Goal: Obtain resource: Download file/media

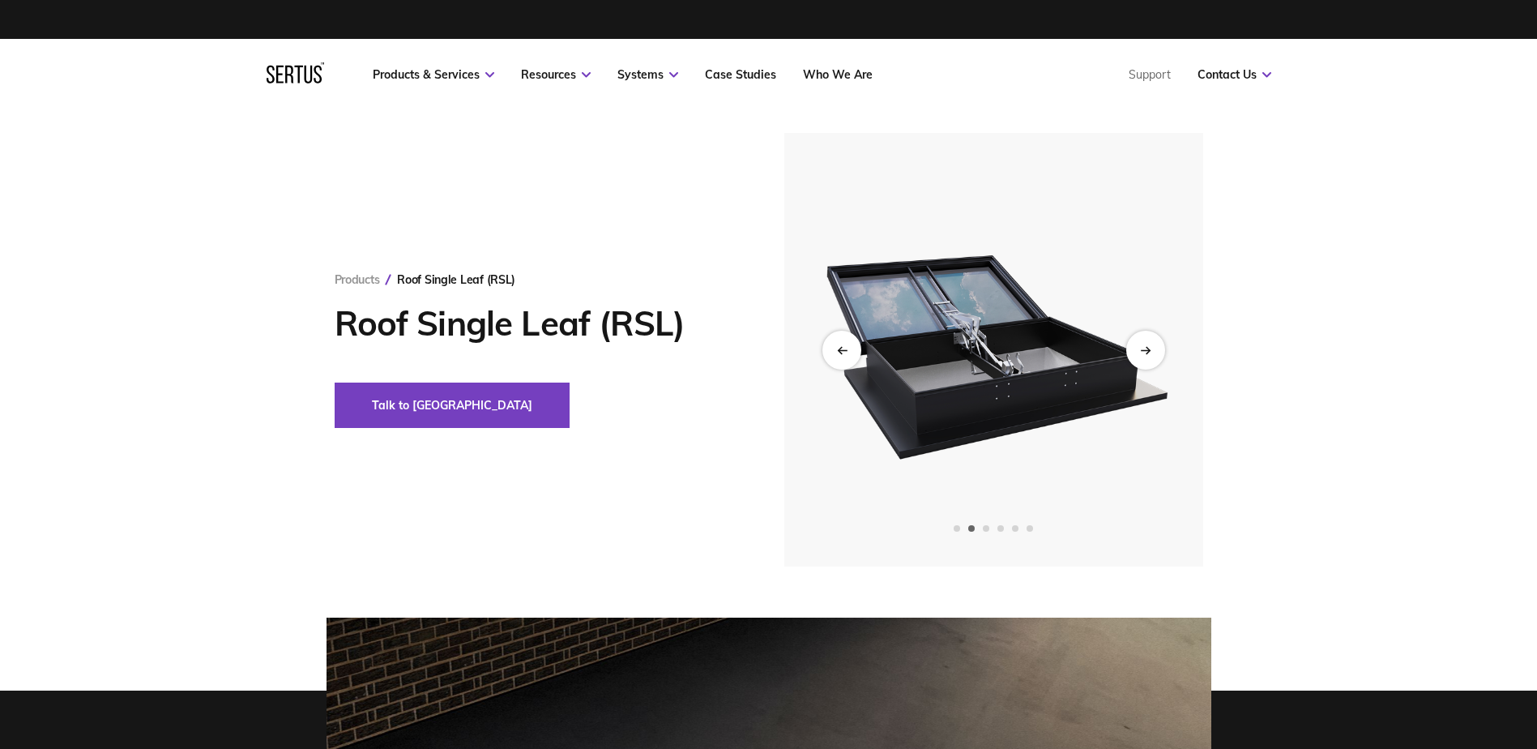
click at [1050, 333] on img at bounding box center [993, 349] width 398 height 433
click at [1154, 360] on div "Next slide" at bounding box center [1145, 350] width 40 height 40
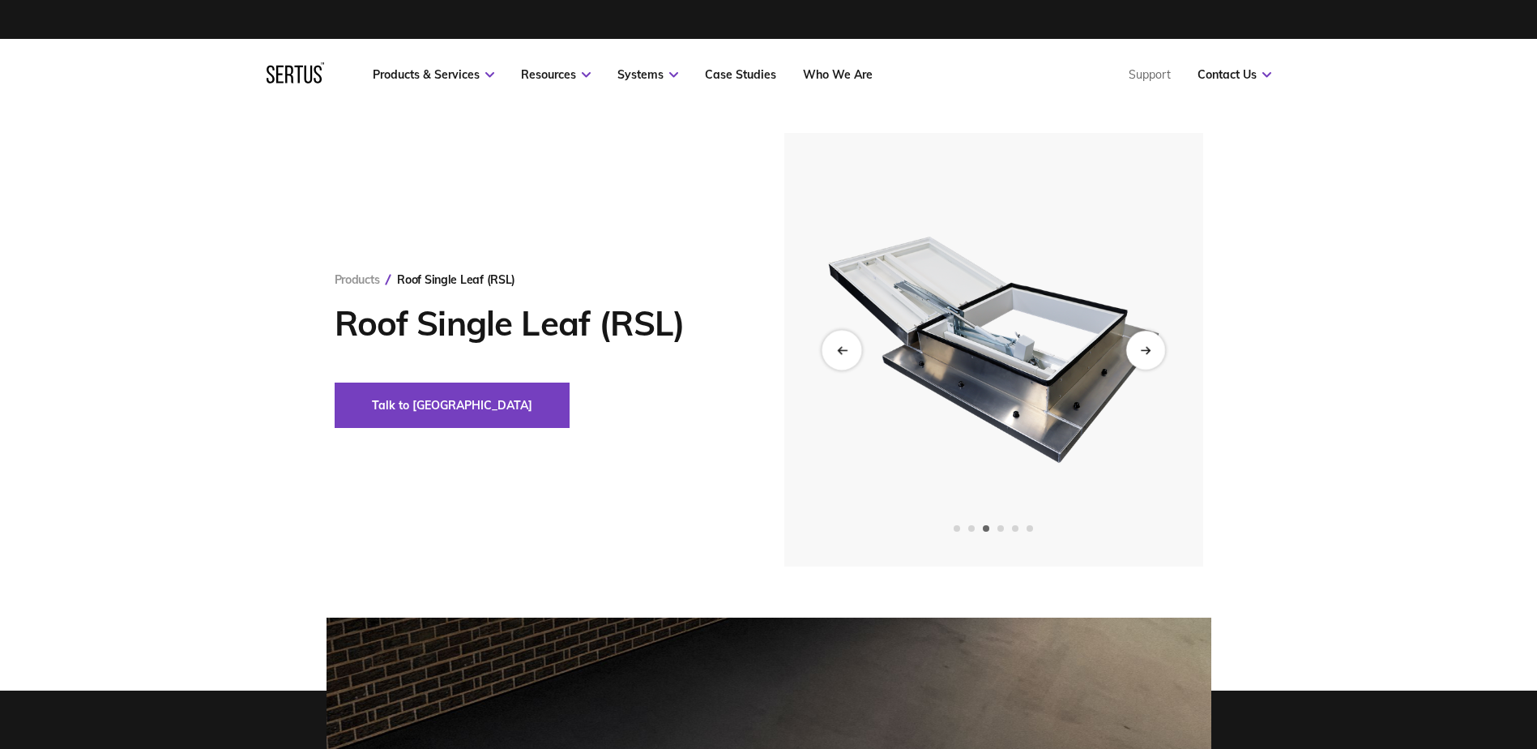
click at [842, 343] on div "Previous slide" at bounding box center [841, 350] width 40 height 40
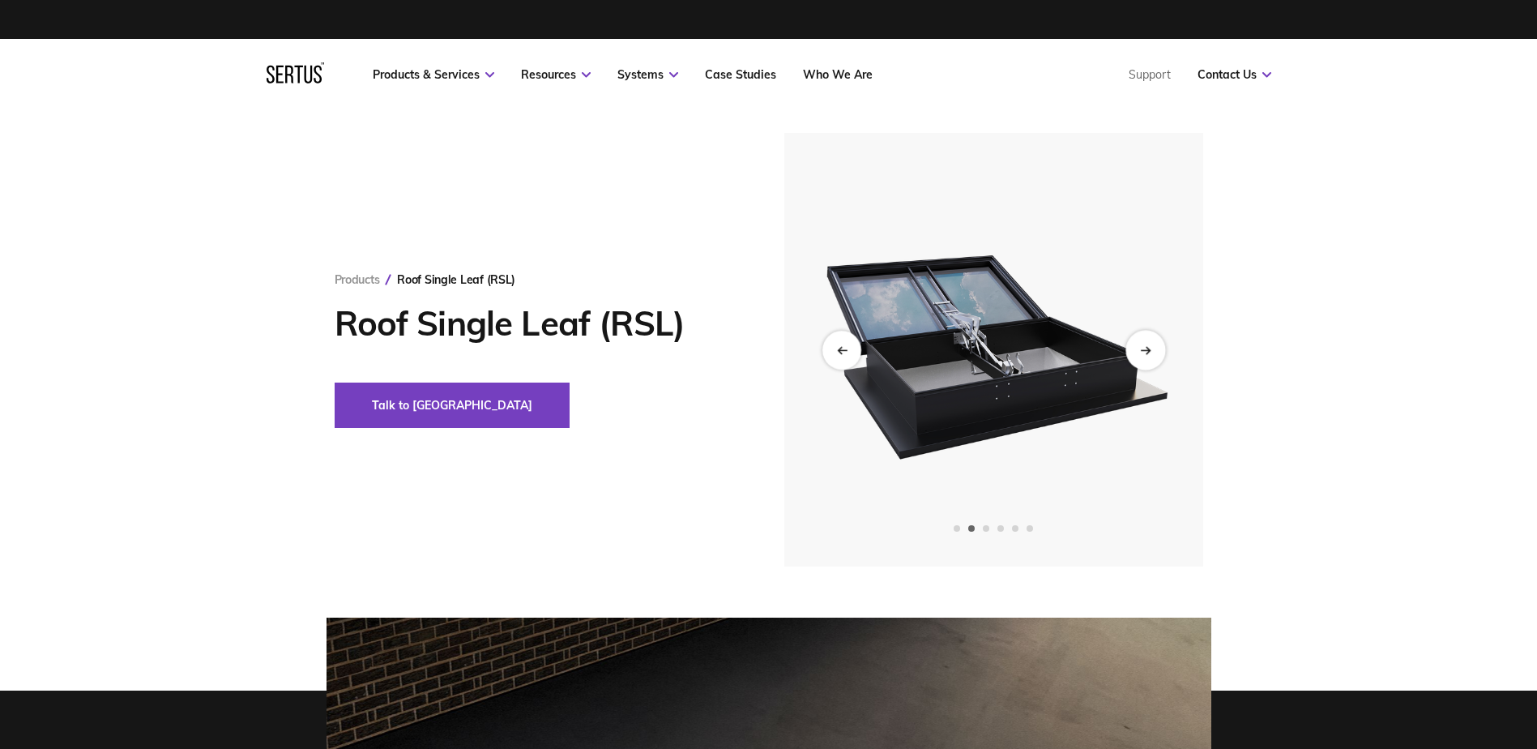
click at [1148, 344] on div "Next slide" at bounding box center [1145, 350] width 40 height 40
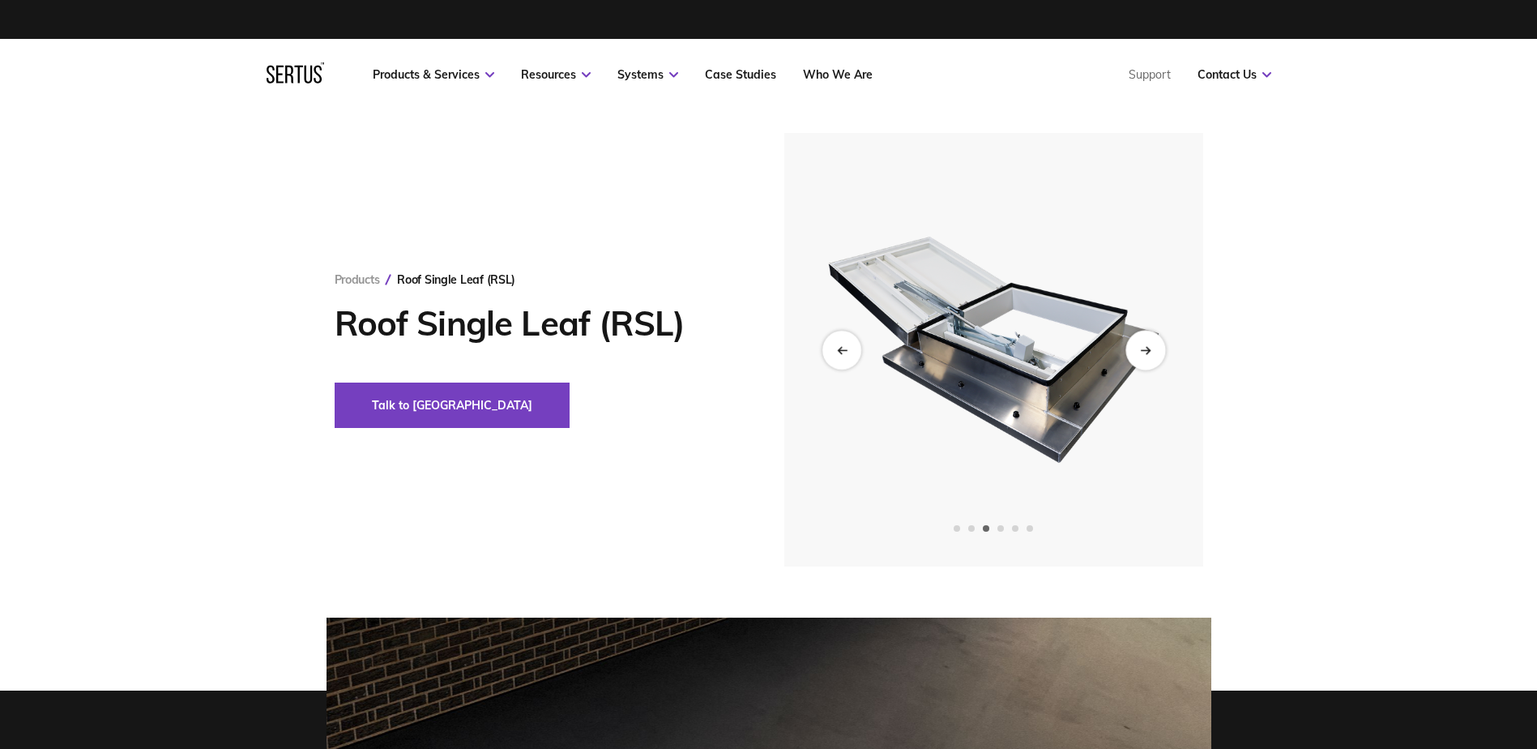
click at [1148, 344] on div "Next slide" at bounding box center [1145, 350] width 40 height 40
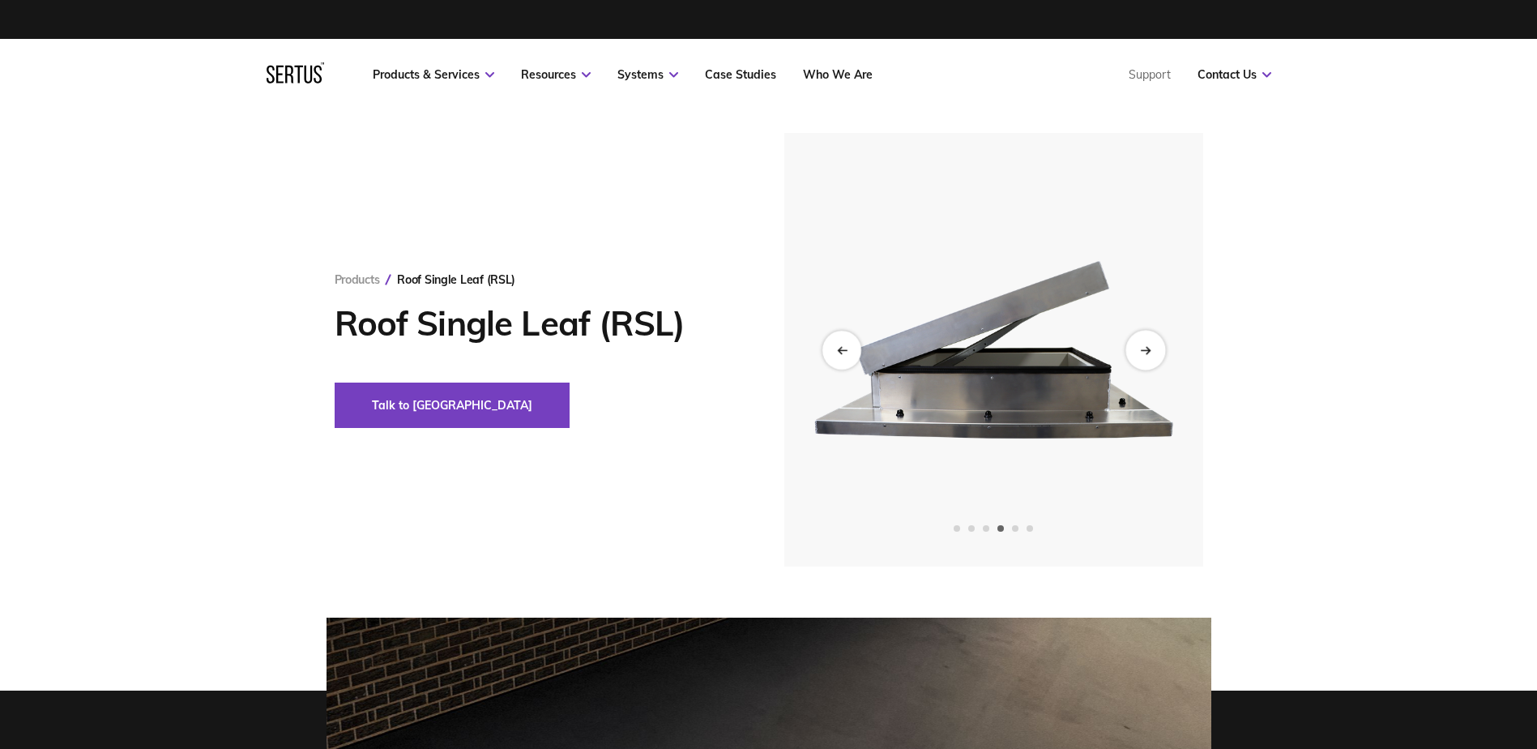
click at [1148, 344] on div "Next slide" at bounding box center [1145, 350] width 40 height 40
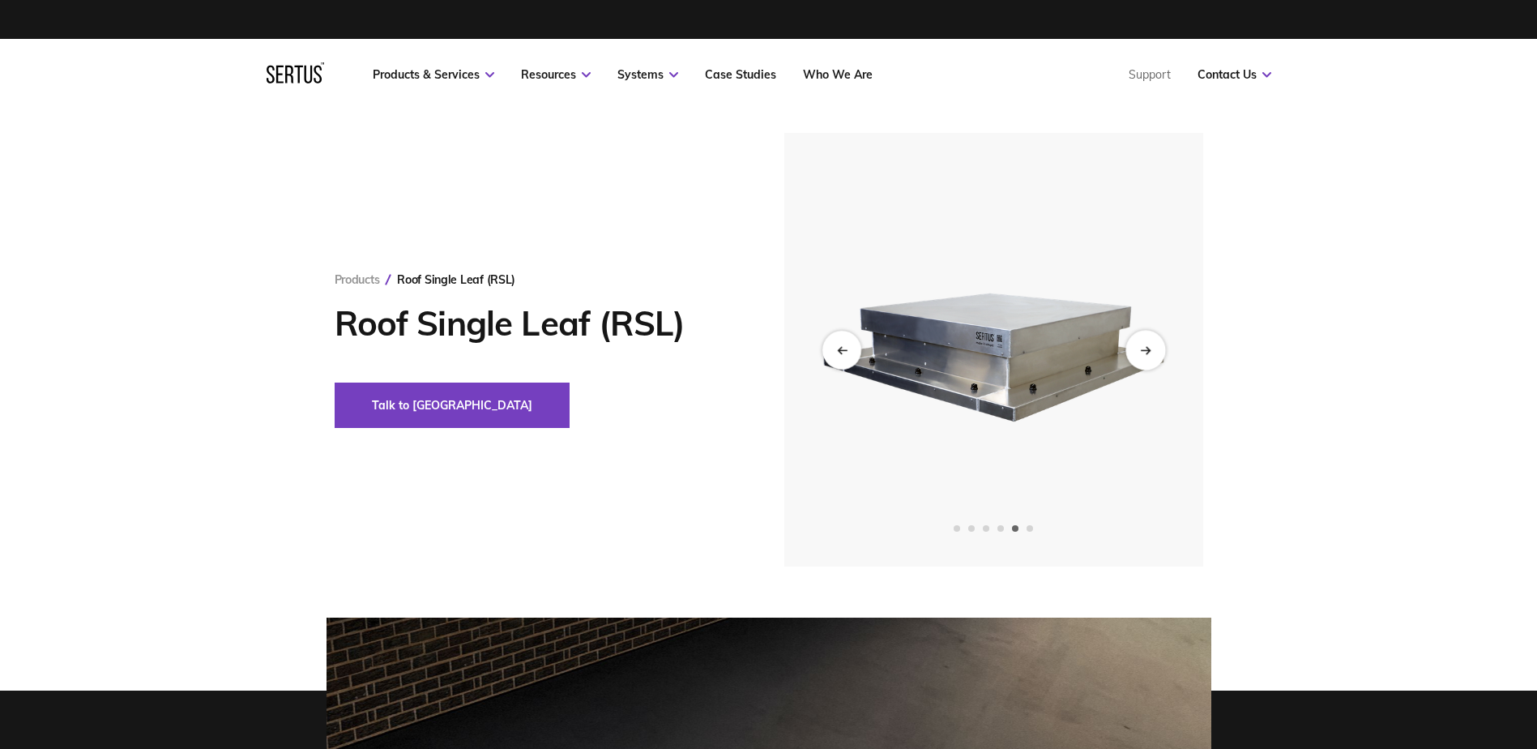
click at [1148, 344] on div "Next slide" at bounding box center [1145, 350] width 40 height 40
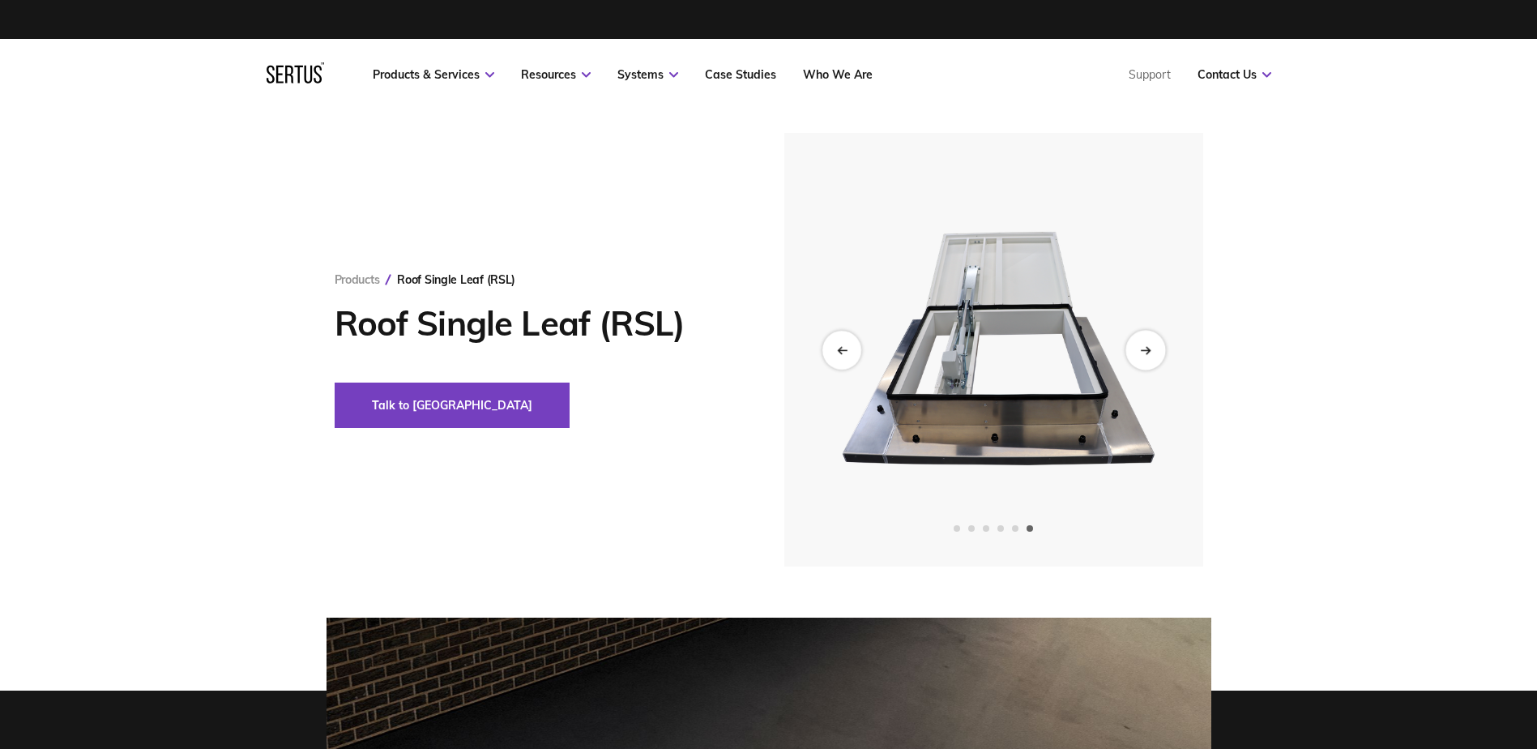
click at [1148, 344] on div "Next slide" at bounding box center [1145, 350] width 40 height 40
click at [849, 339] on div "Previous slide" at bounding box center [841, 350] width 40 height 40
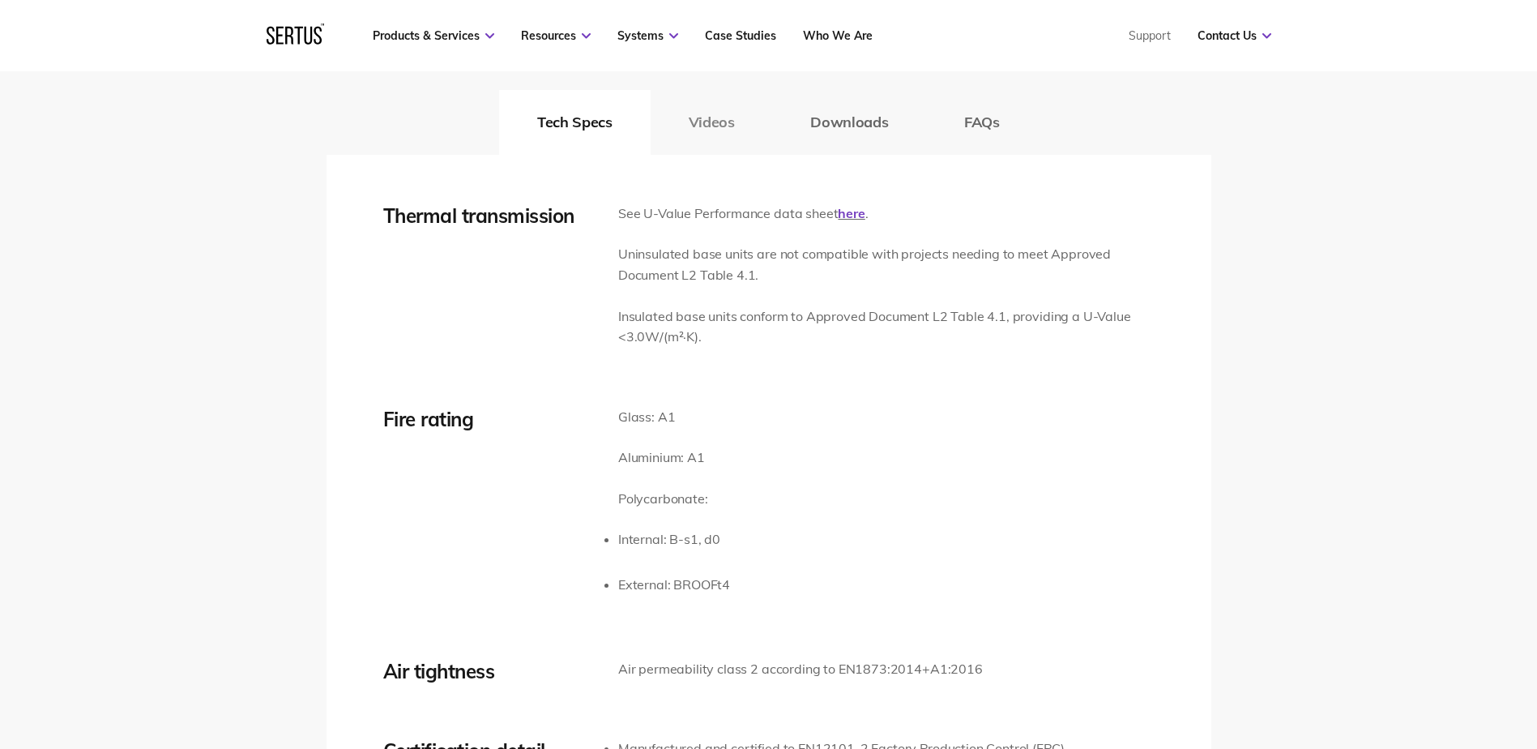
scroll to position [2511, 0]
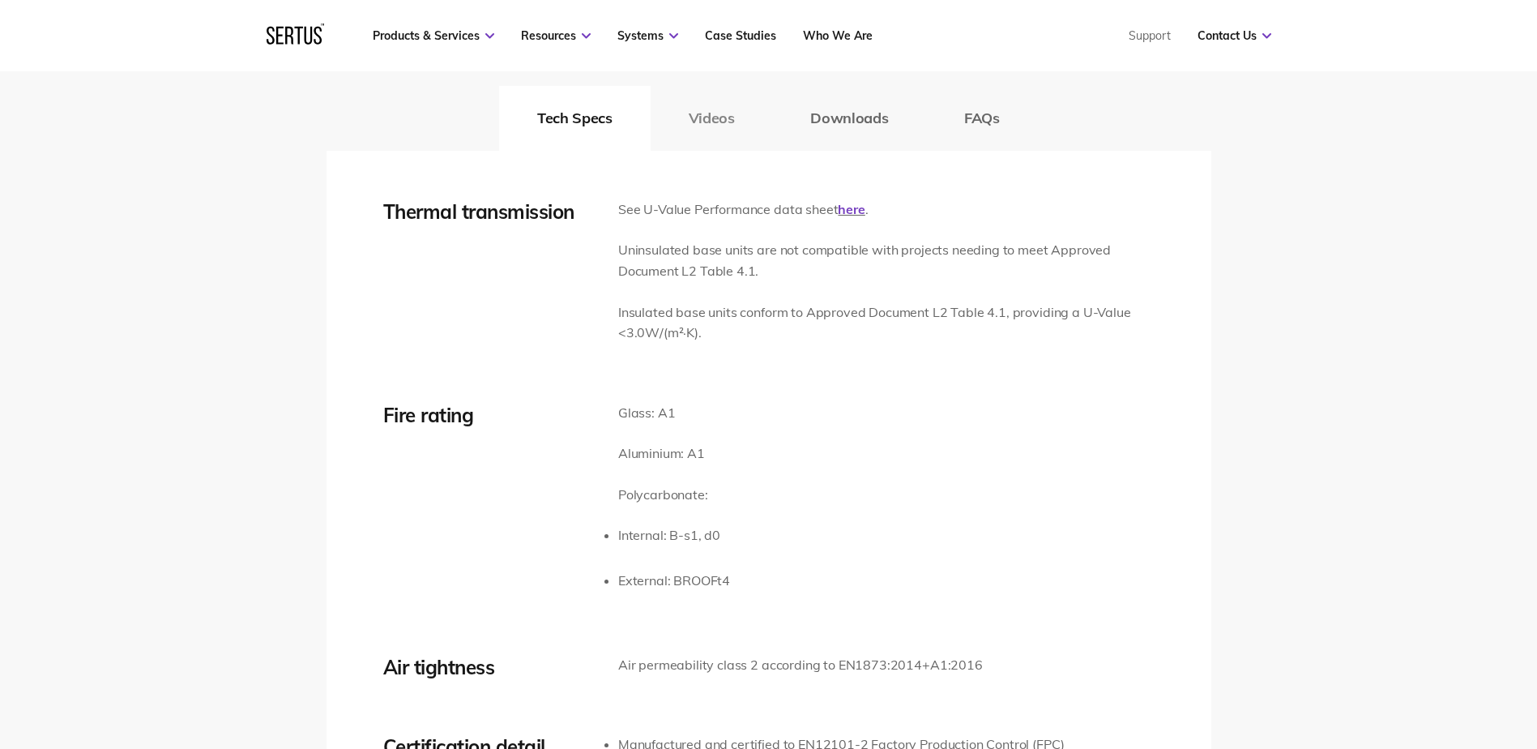
click at [700, 120] on button "Videos" at bounding box center [712, 118] width 122 height 65
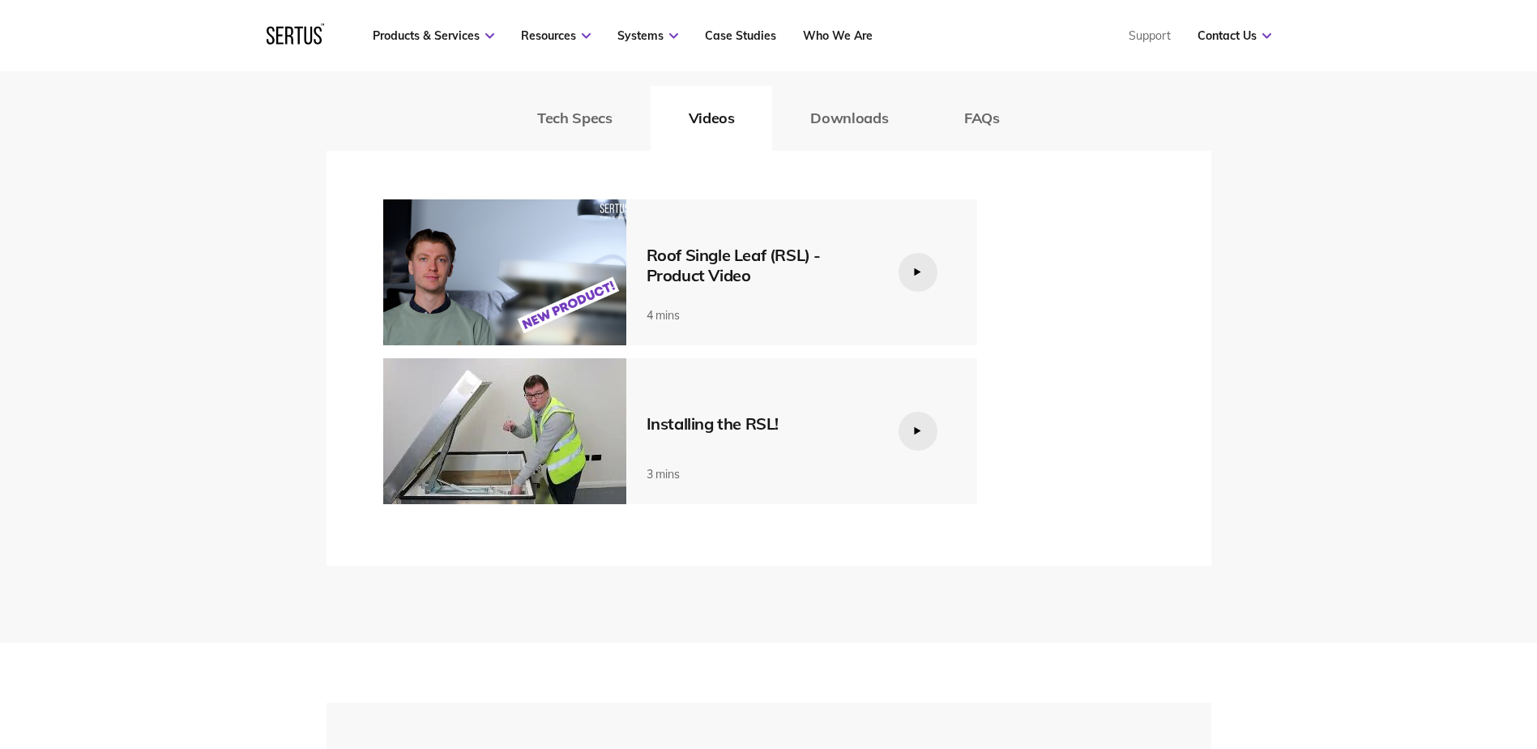
click at [921, 433] on icon at bounding box center [917, 430] width 9 height 9
click at [907, 436] on div at bounding box center [917, 431] width 39 height 39
click at [902, 422] on div at bounding box center [917, 431] width 39 height 39
click at [919, 432] on icon at bounding box center [917, 430] width 6 height 7
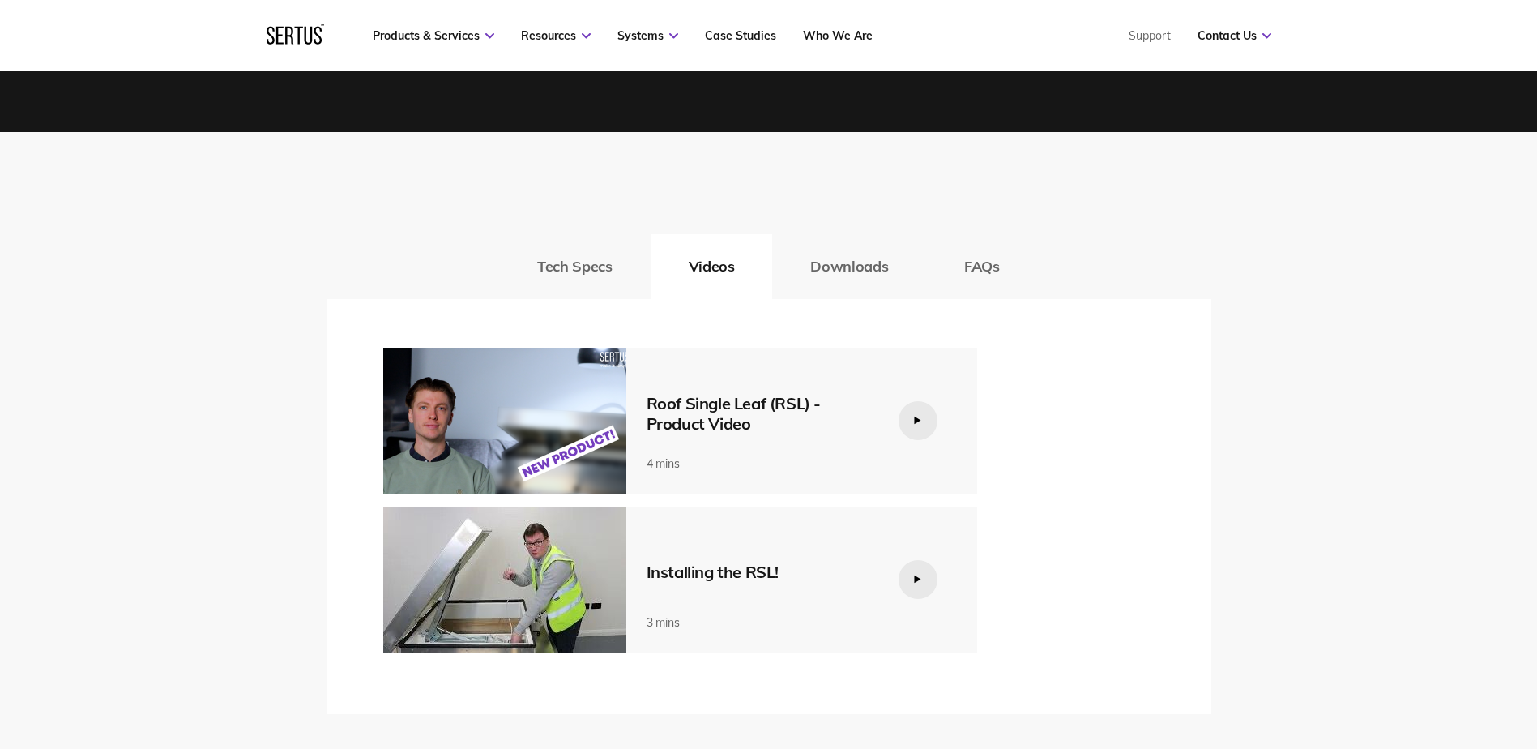
scroll to position [2349, 0]
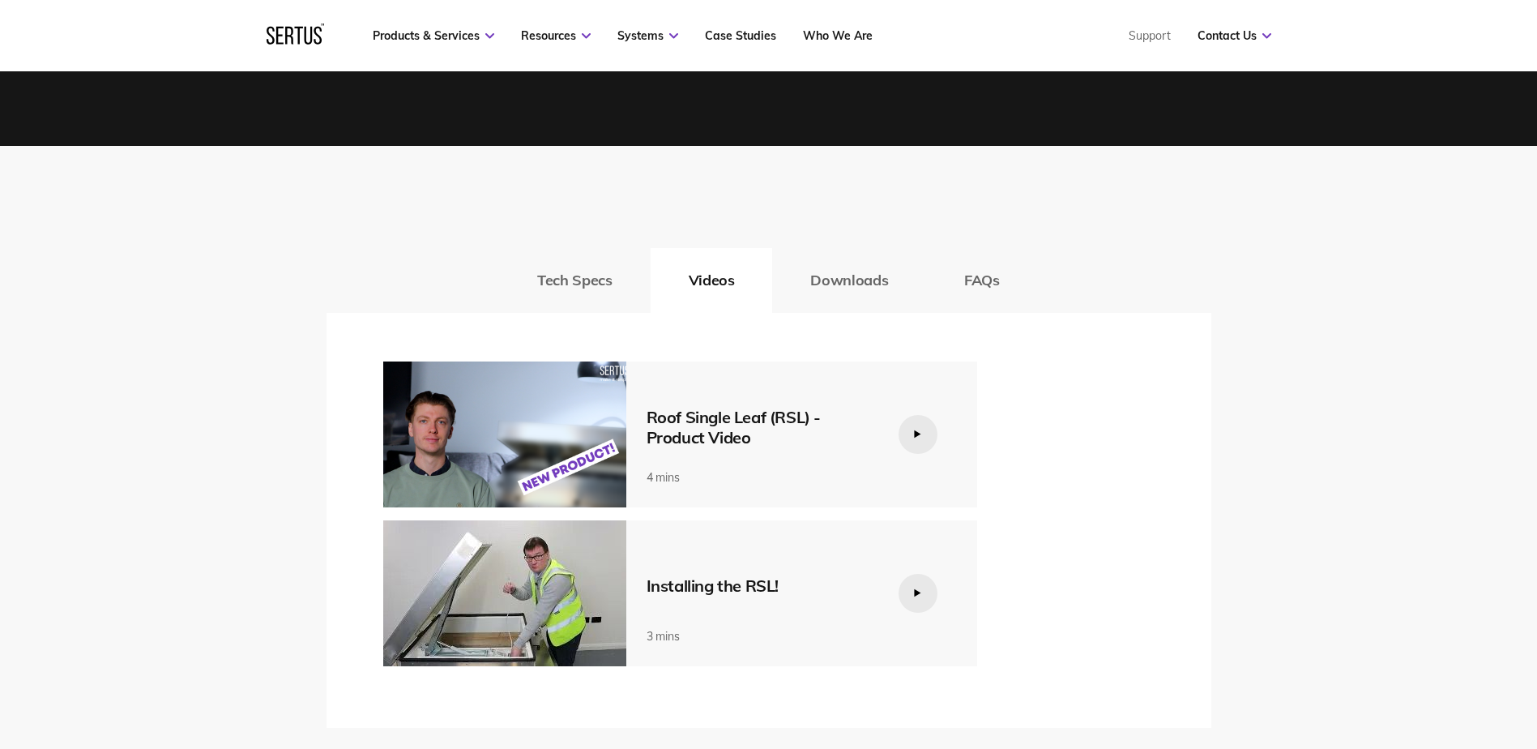
drag, startPoint x: 919, startPoint y: 598, endPoint x: 532, endPoint y: 574, distance: 387.2
drag, startPoint x: 532, startPoint y: 574, endPoint x: 553, endPoint y: 596, distance: 31.0
click at [553, 596] on img at bounding box center [504, 593] width 243 height 146
click at [928, 435] on div at bounding box center [917, 434] width 39 height 39
click at [825, 279] on button "Downloads" at bounding box center [849, 280] width 154 height 65
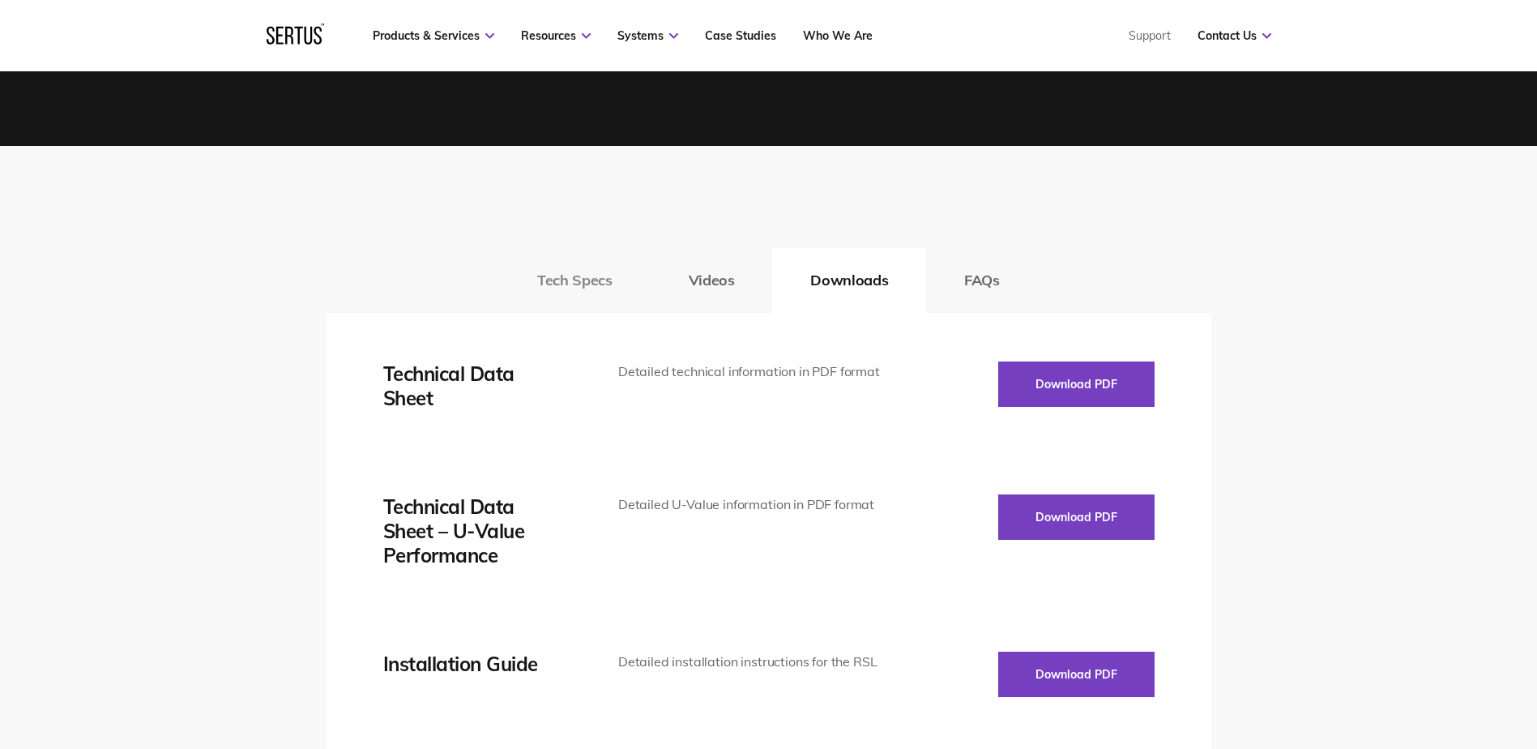
click at [582, 272] on button "Tech Specs" at bounding box center [574, 280] width 151 height 65
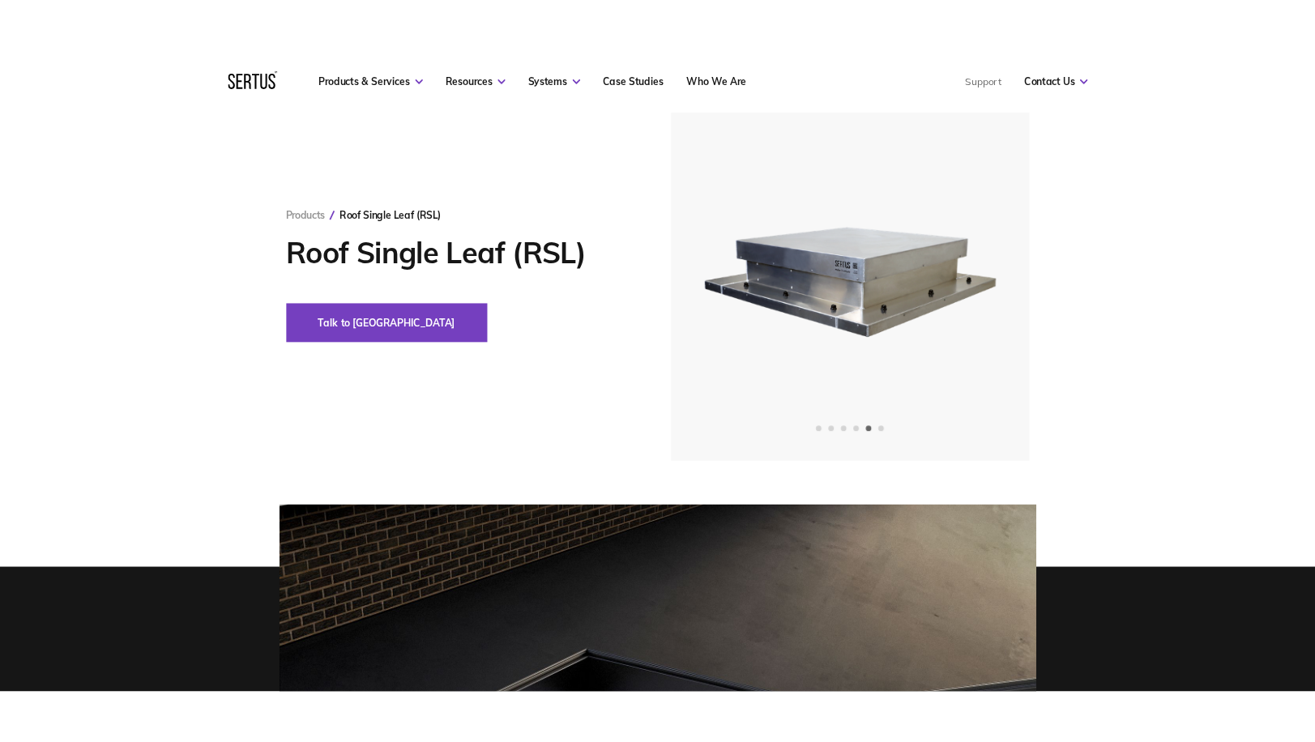
scroll to position [81, 0]
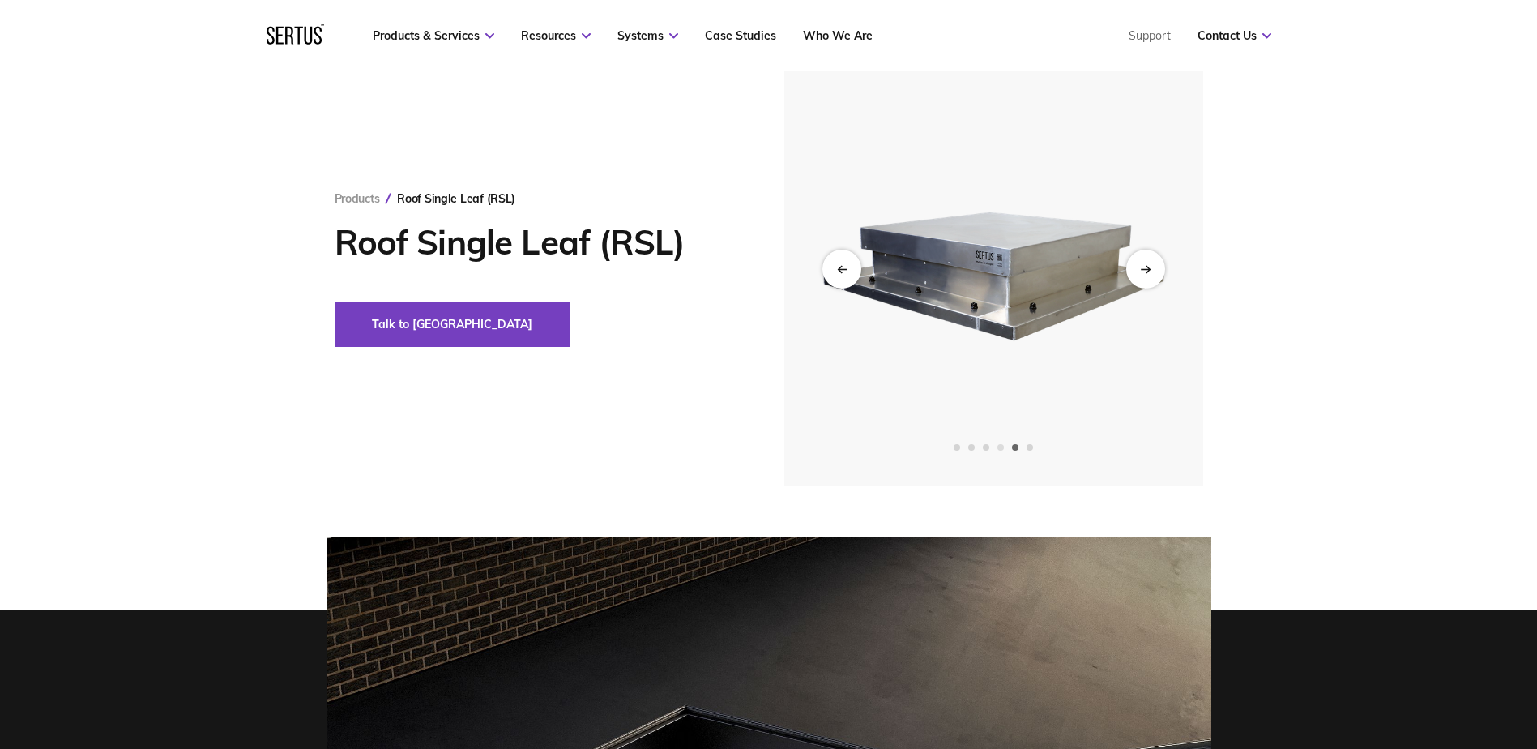
click at [1002, 444] on span "Go to slide 4" at bounding box center [1000, 447] width 6 height 6
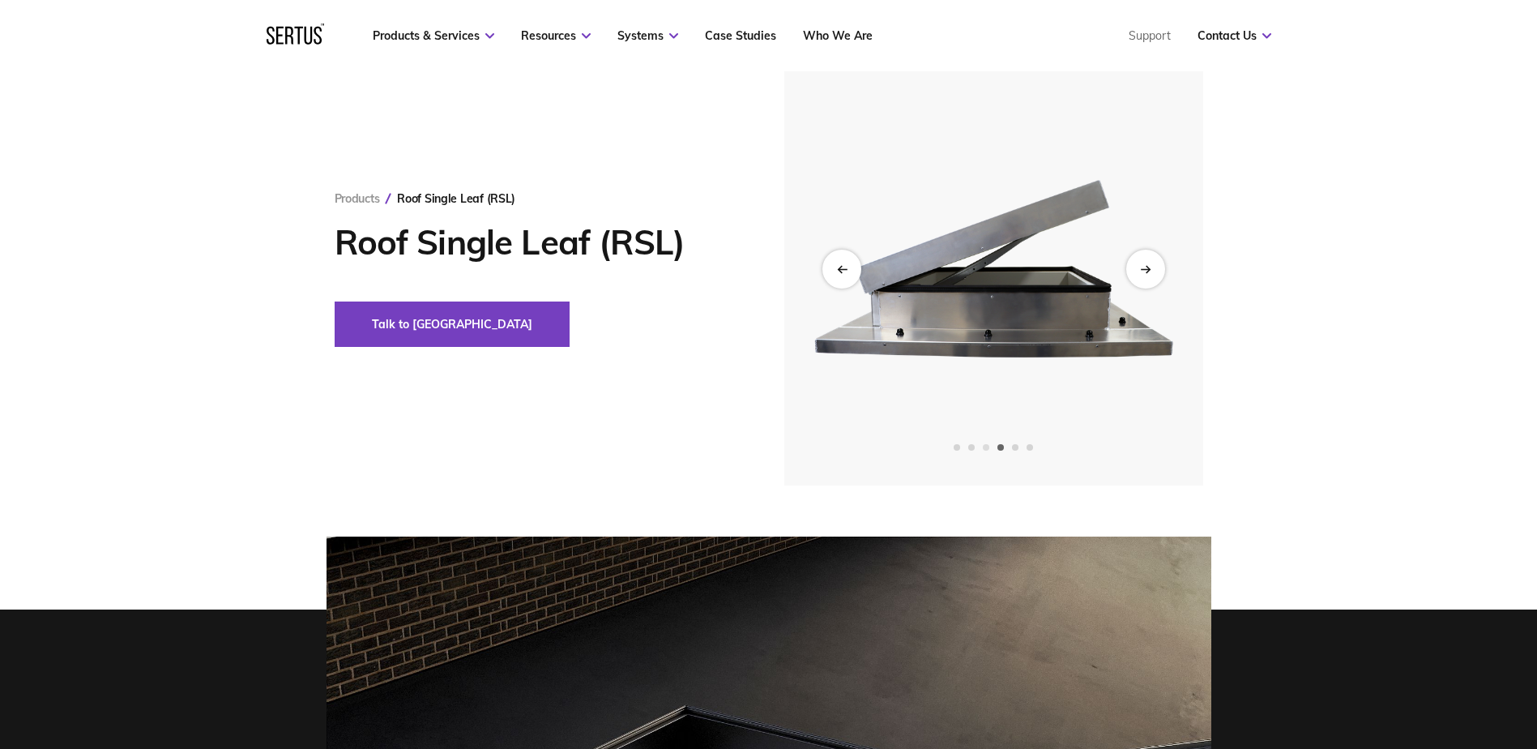
click at [987, 448] on span "Go to slide 3" at bounding box center [986, 447] width 6 height 6
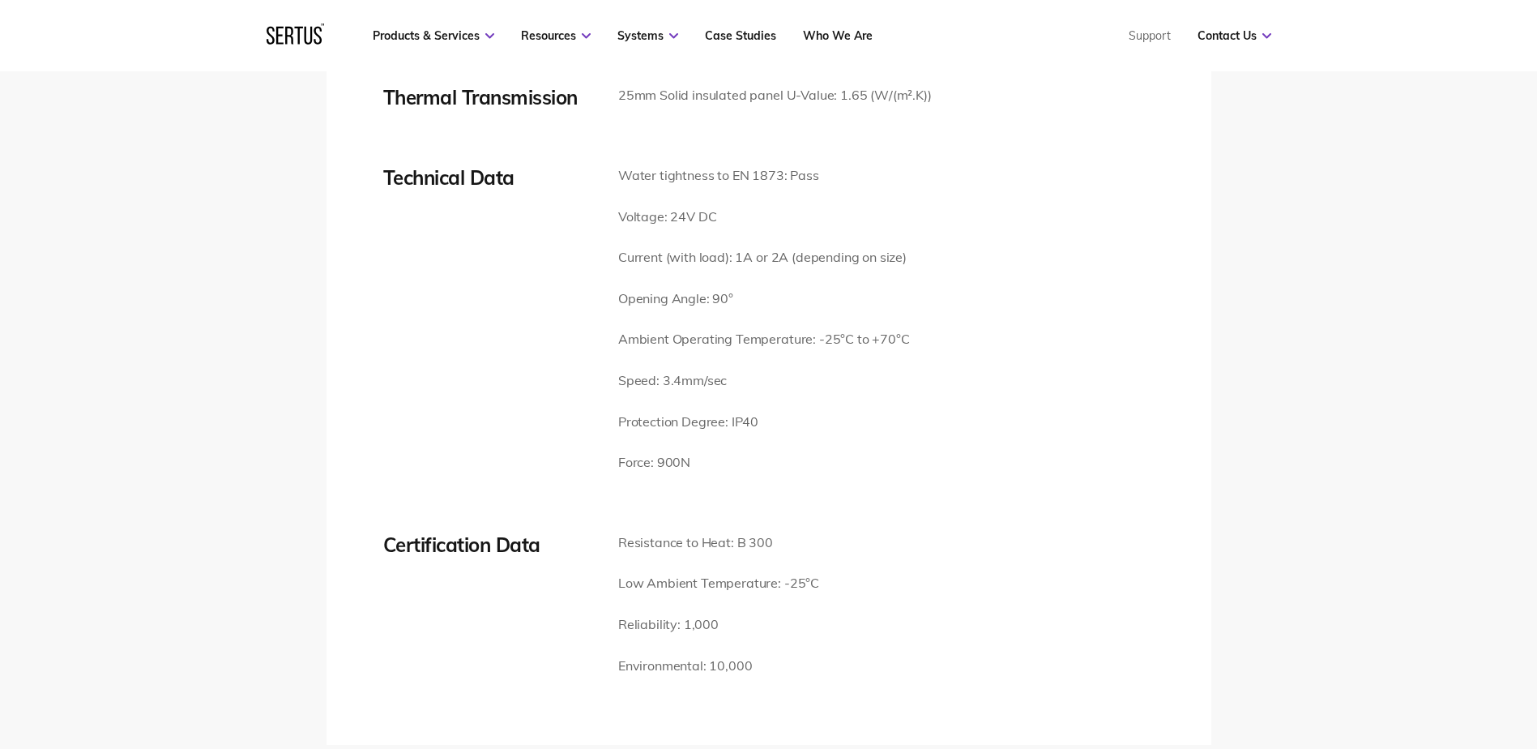
scroll to position [2349, 0]
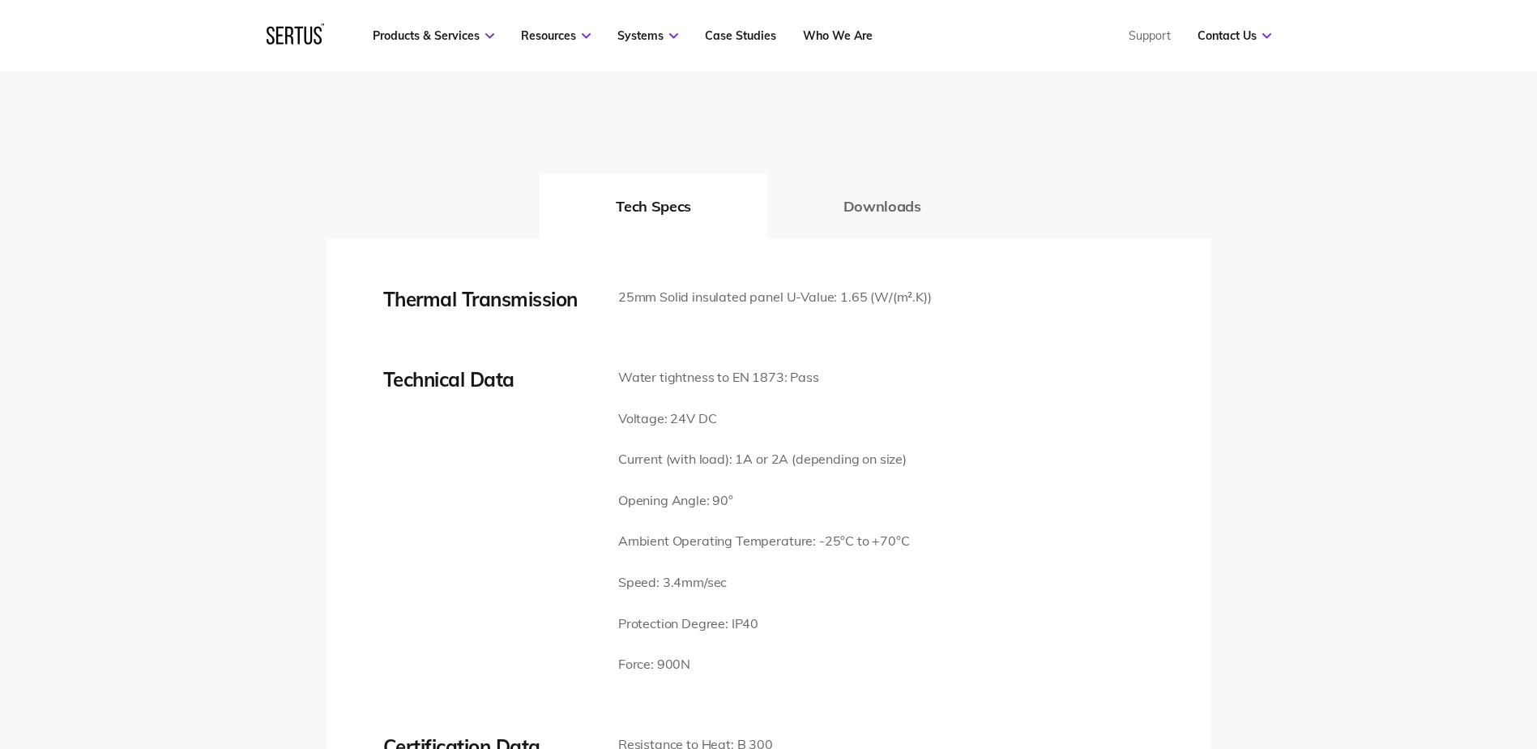
scroll to position [2187, 0]
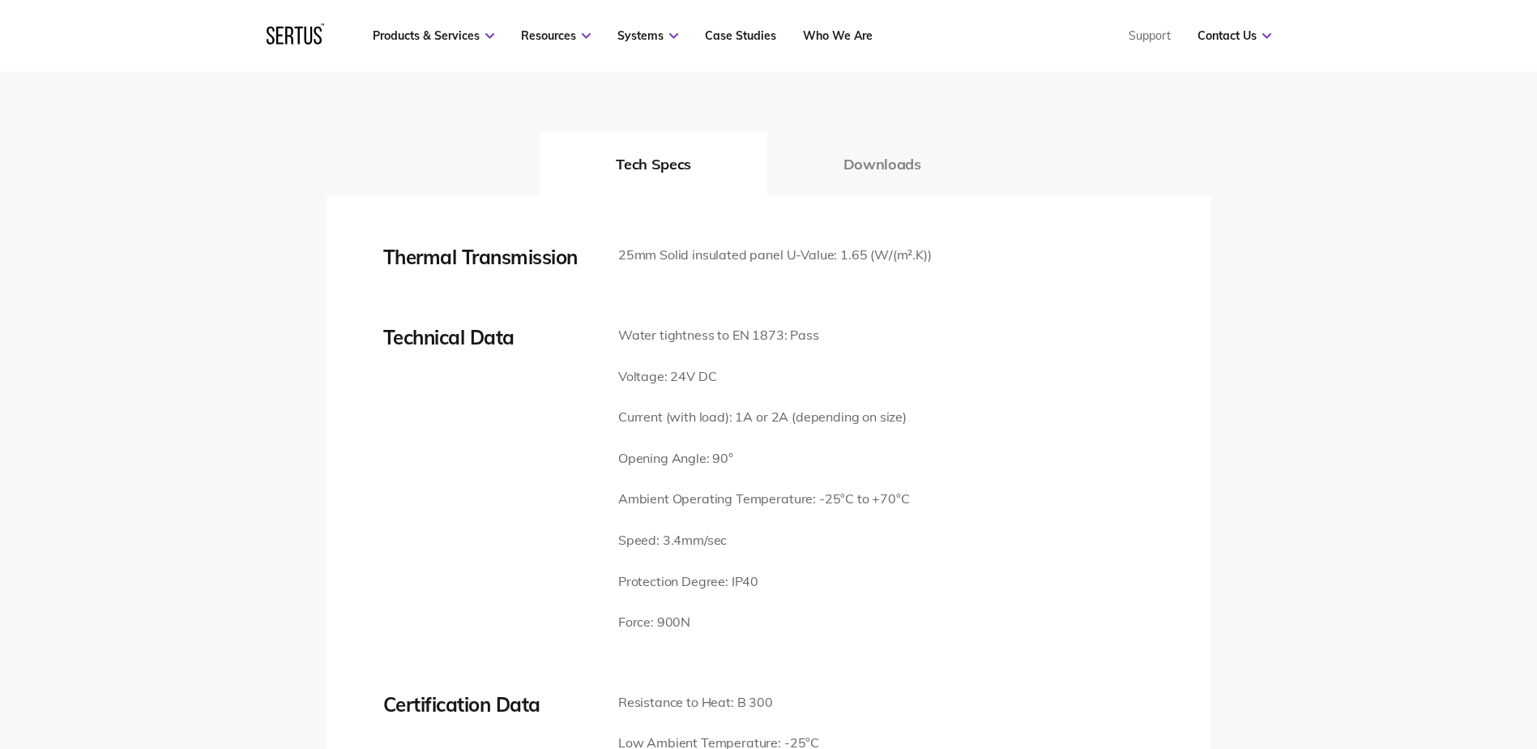
click at [884, 131] on button "Downloads" at bounding box center [882, 163] width 230 height 65
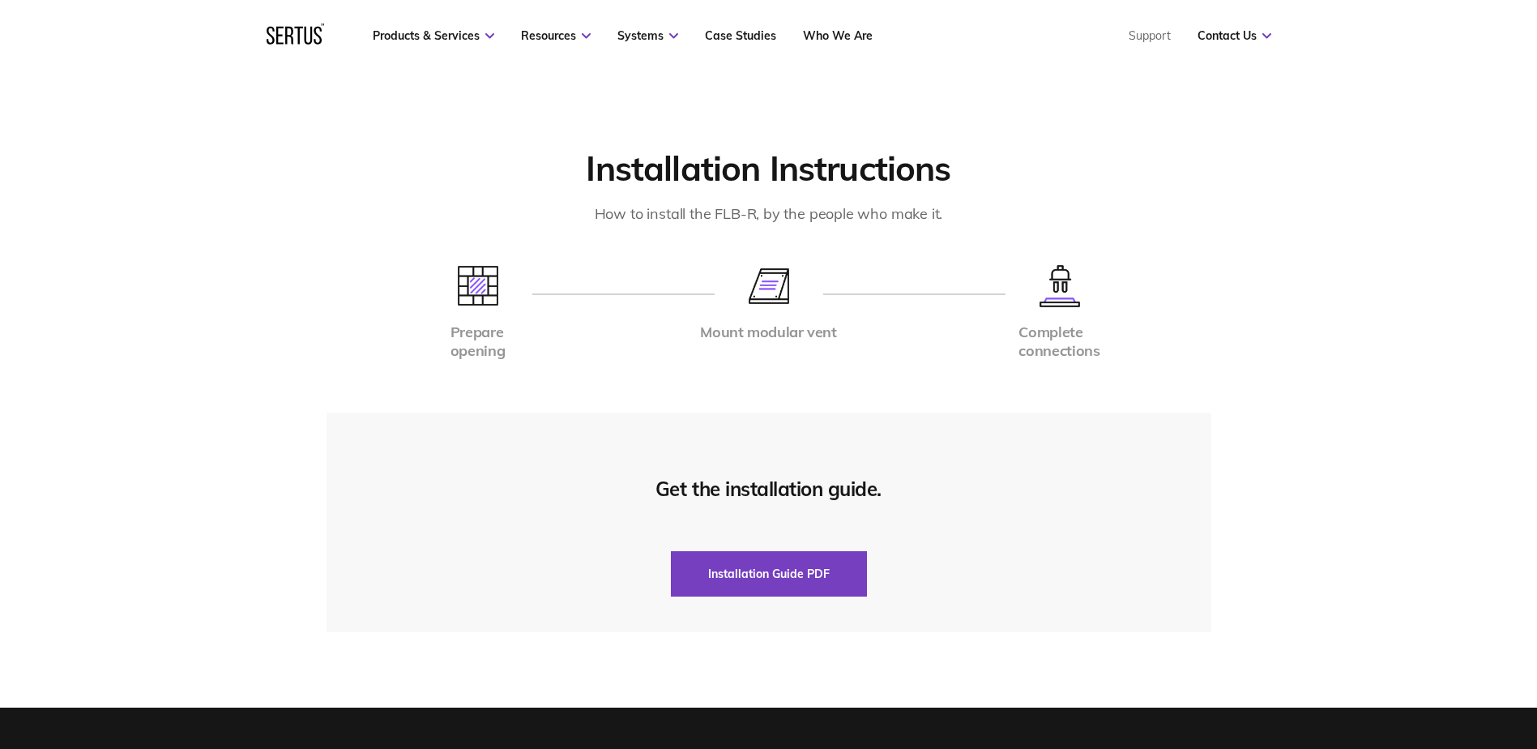
scroll to position [3240, 0]
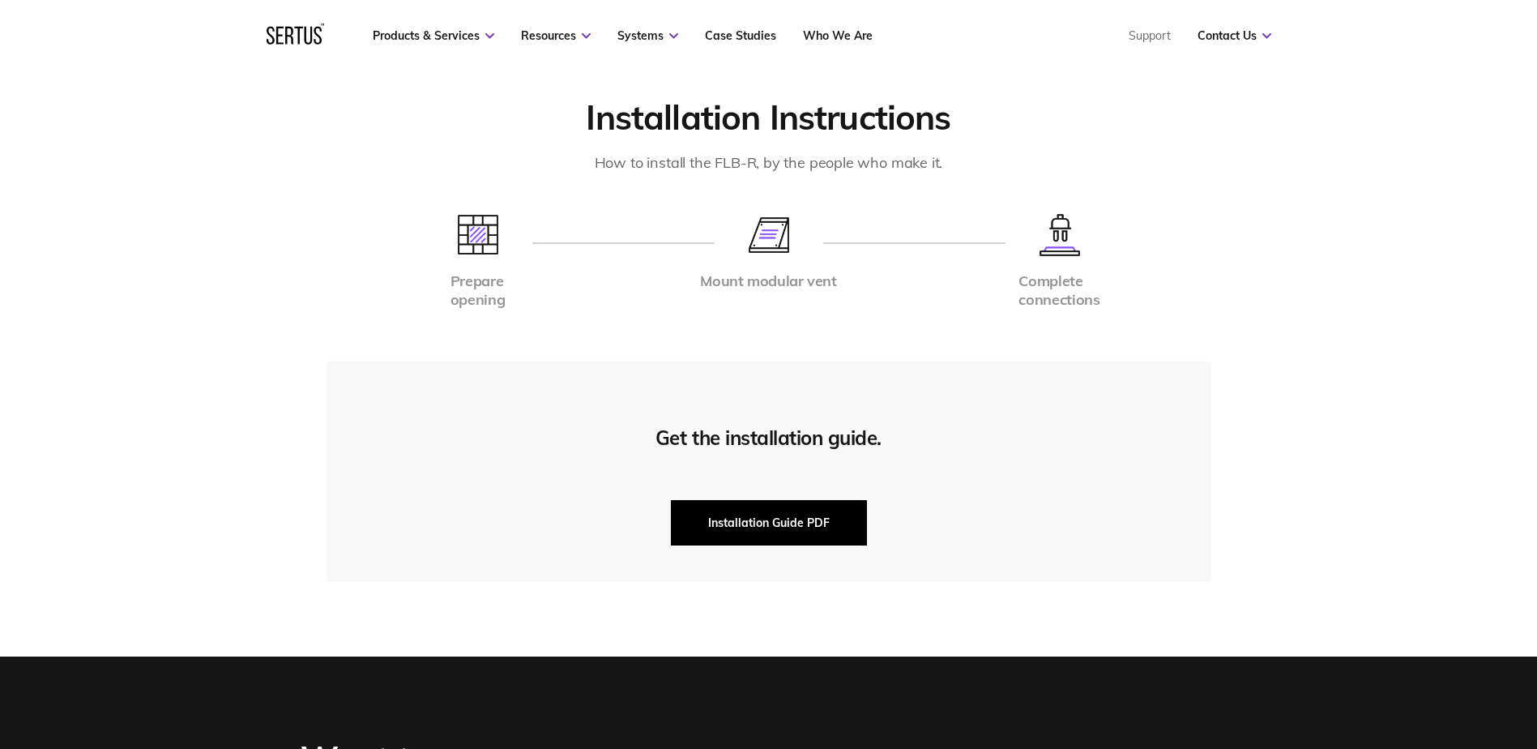
click at [803, 500] on button "Installation Guide PDF" at bounding box center [769, 522] width 196 height 45
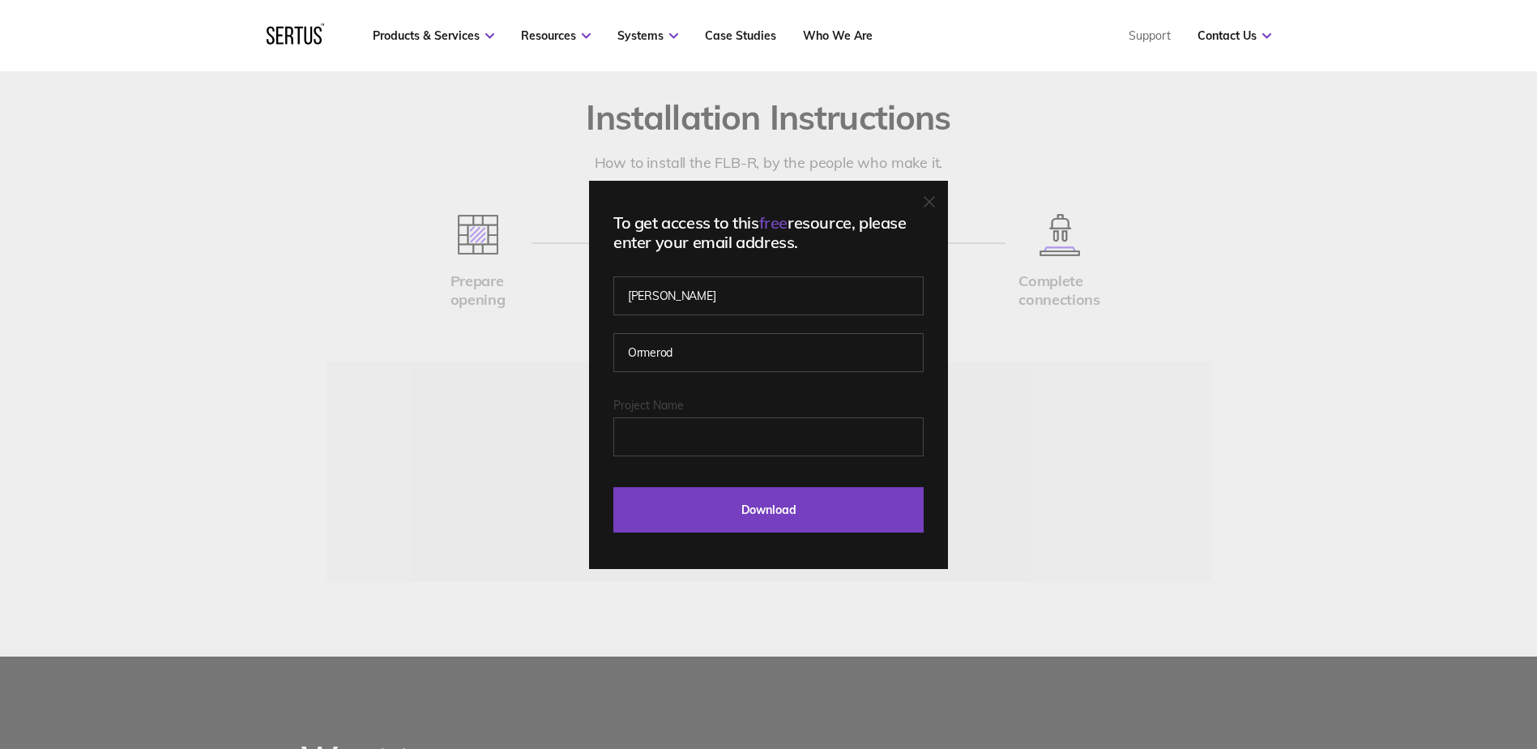
click at [935, 201] on icon at bounding box center [929, 201] width 11 height 11
